Goal: Task Accomplishment & Management: Manage account settings

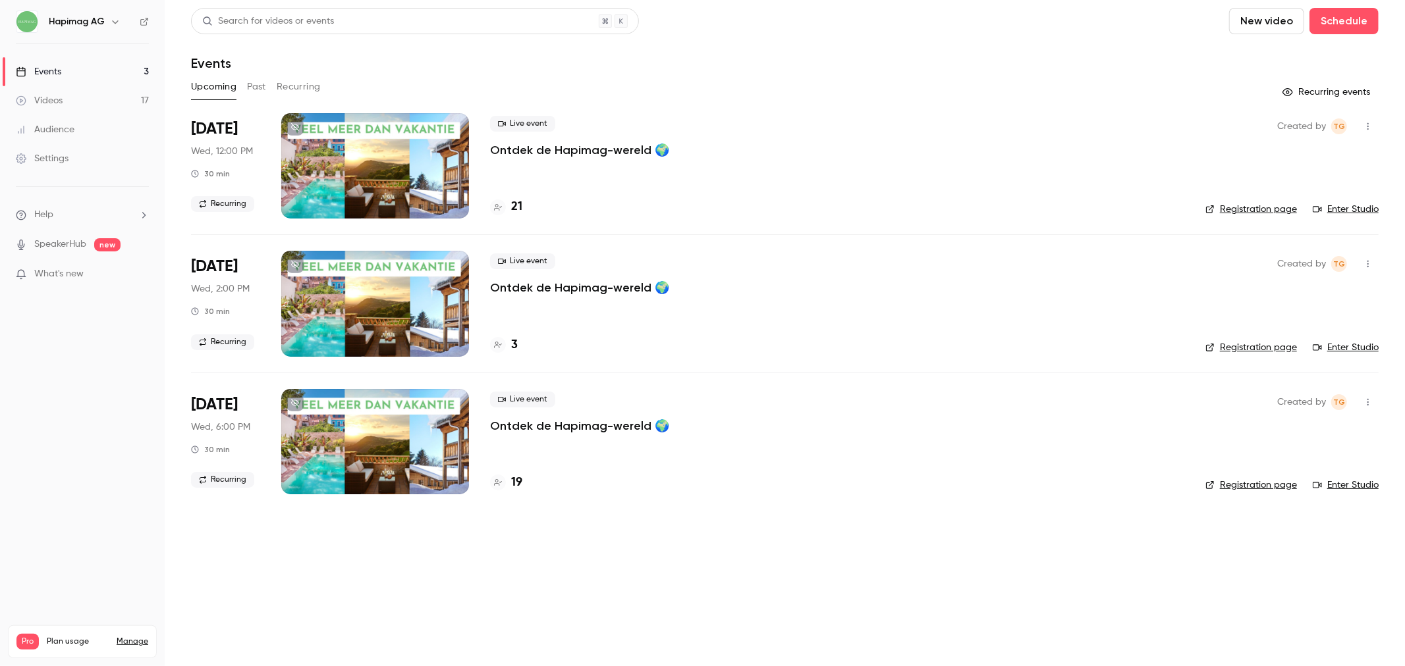
click at [545, 154] on p "Ontdek de Hapimag-wereld 🌍" at bounding box center [579, 150] width 179 height 16
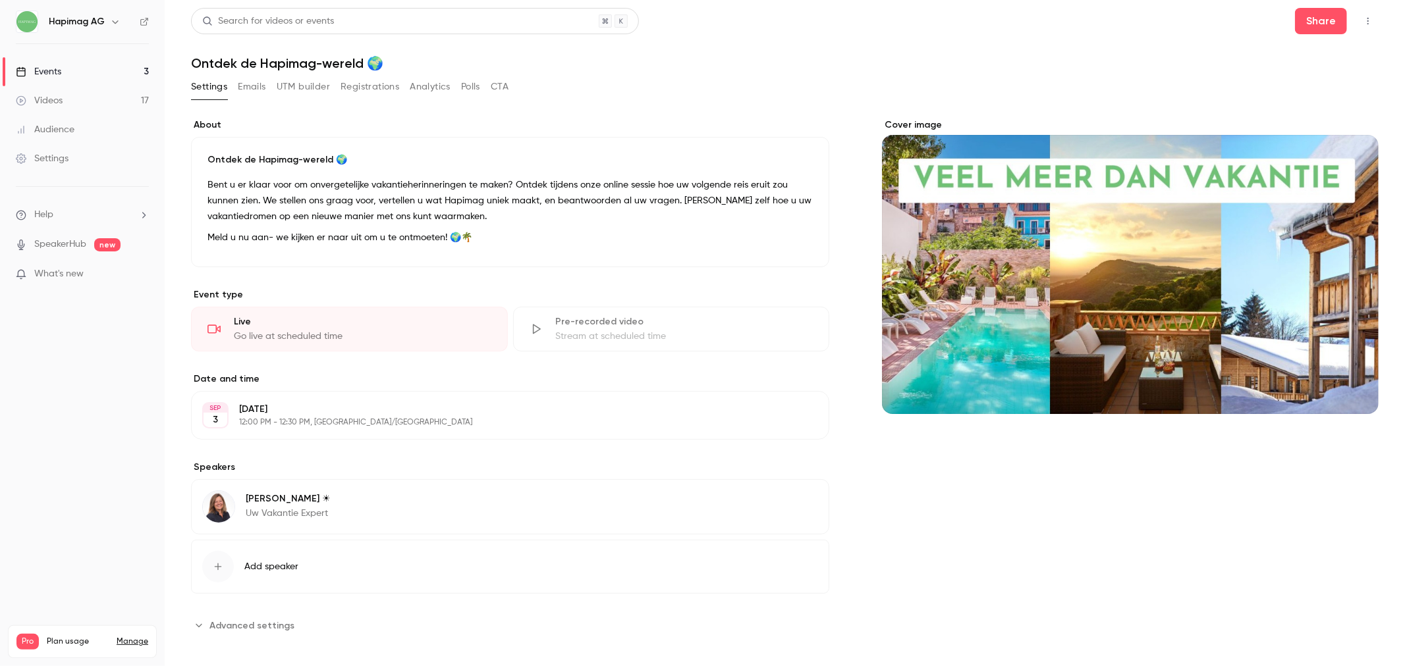
click at [370, 83] on button "Registrations" at bounding box center [369, 86] width 59 height 21
